Goal: Navigation & Orientation: Go to known website

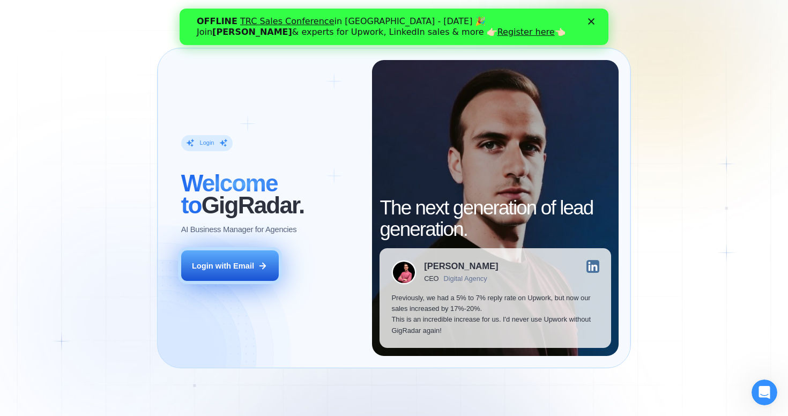
click at [242, 269] on div "Login with Email" at bounding box center [223, 266] width 62 height 11
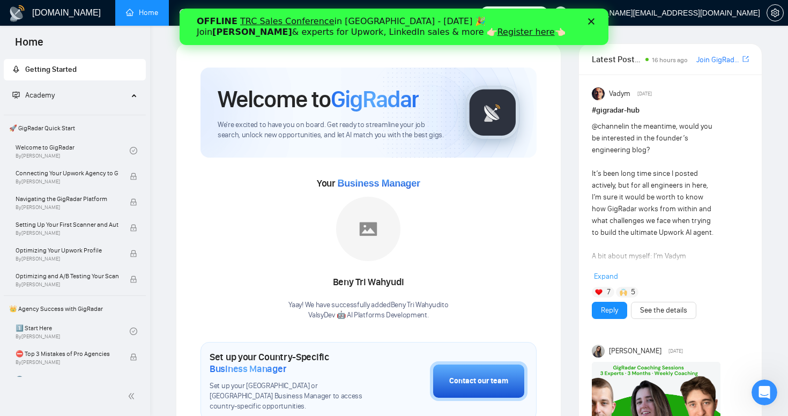
click at [591, 25] on div "OFFLINE TRC Sales Conference in [GEOGRAPHIC_DATA] - [DATE] 🎉 Join [PERSON_NAME]…" at bounding box center [394, 27] width 395 height 28
click at [593, 20] on icon "Close" at bounding box center [591, 21] width 6 height 6
